Goal: Task Accomplishment & Management: Complete application form

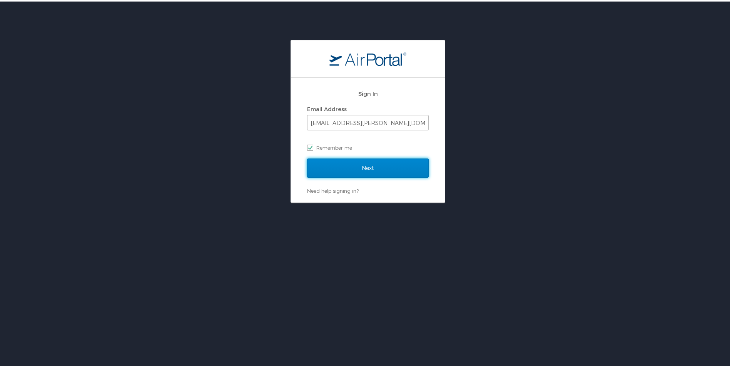
click at [410, 172] on input "Next" at bounding box center [368, 166] width 122 height 19
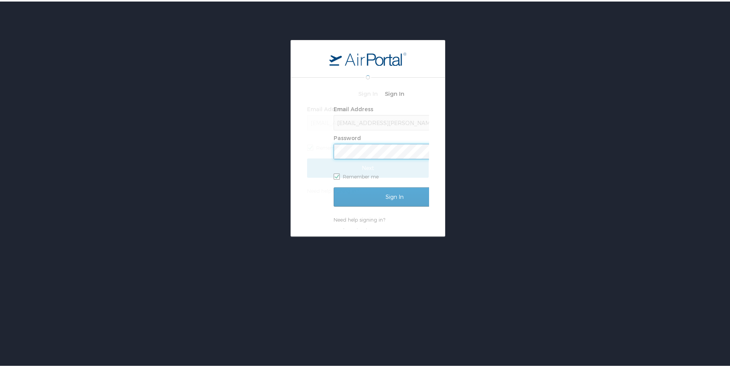
scroll to position [0, 1]
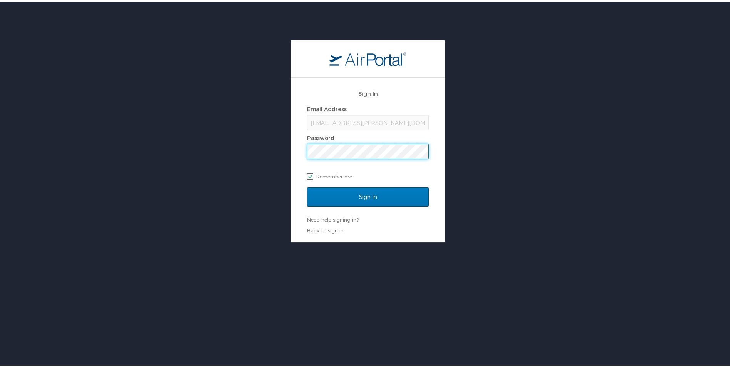
click at [307, 186] on input "Sign In" at bounding box center [368, 195] width 122 height 19
